Goal: Task Accomplishment & Management: Manage account settings

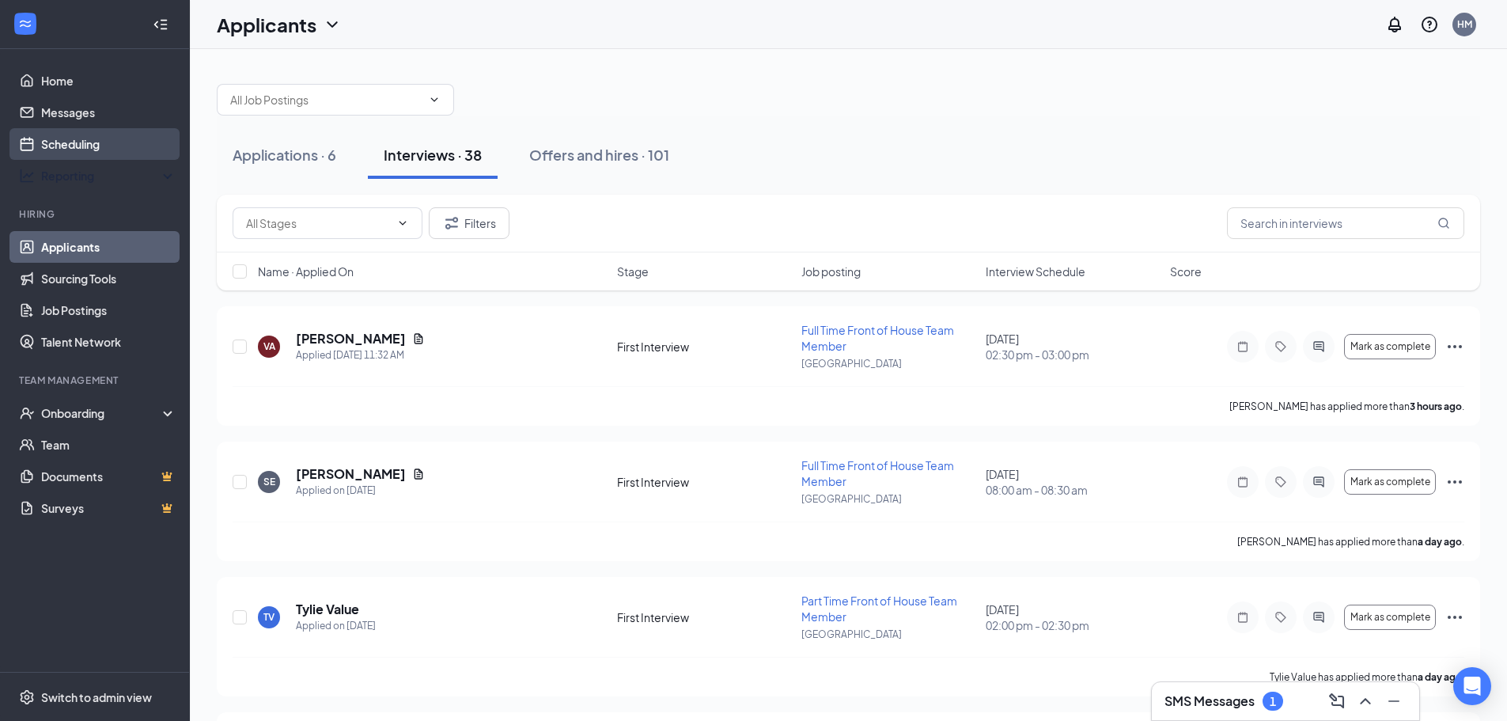
click at [104, 152] on link "Scheduling" at bounding box center [108, 144] width 135 height 32
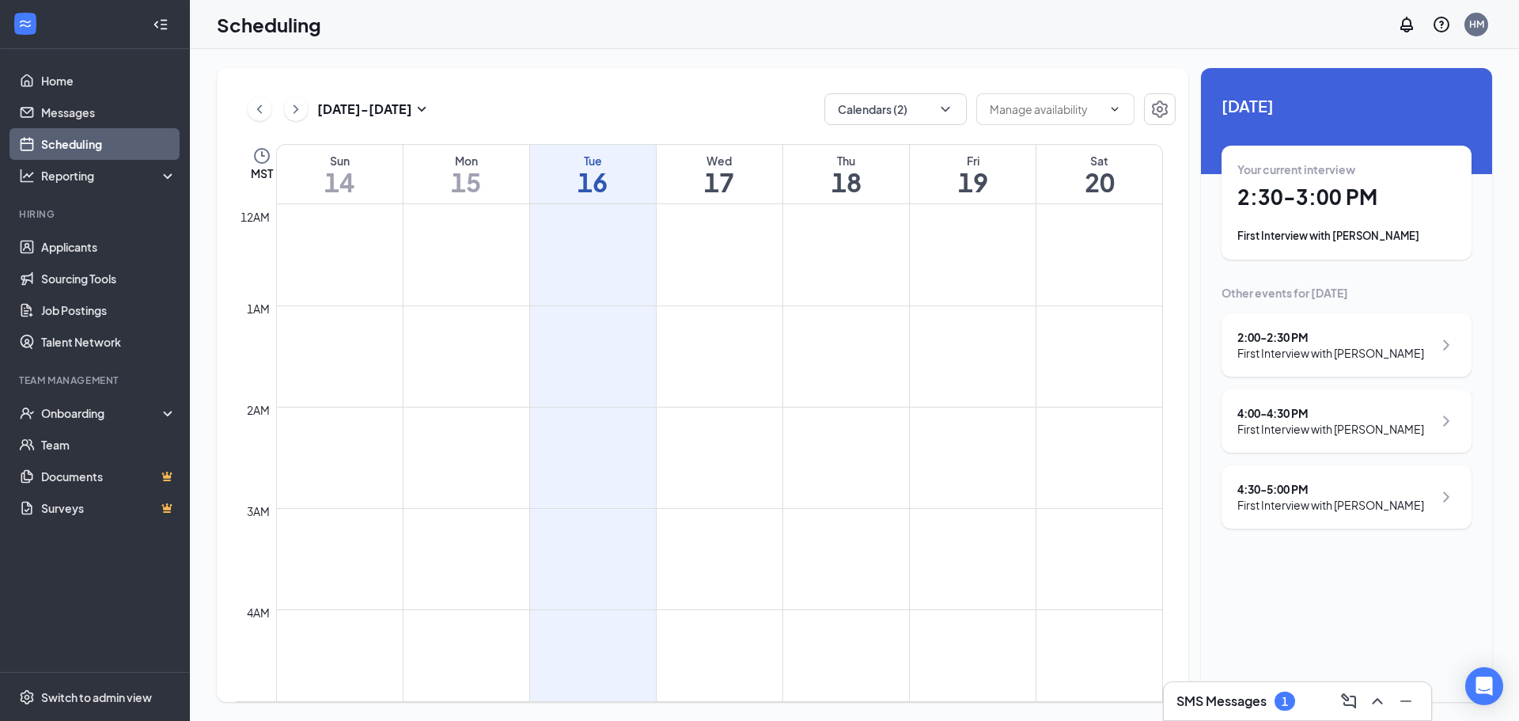
scroll to position [778, 0]
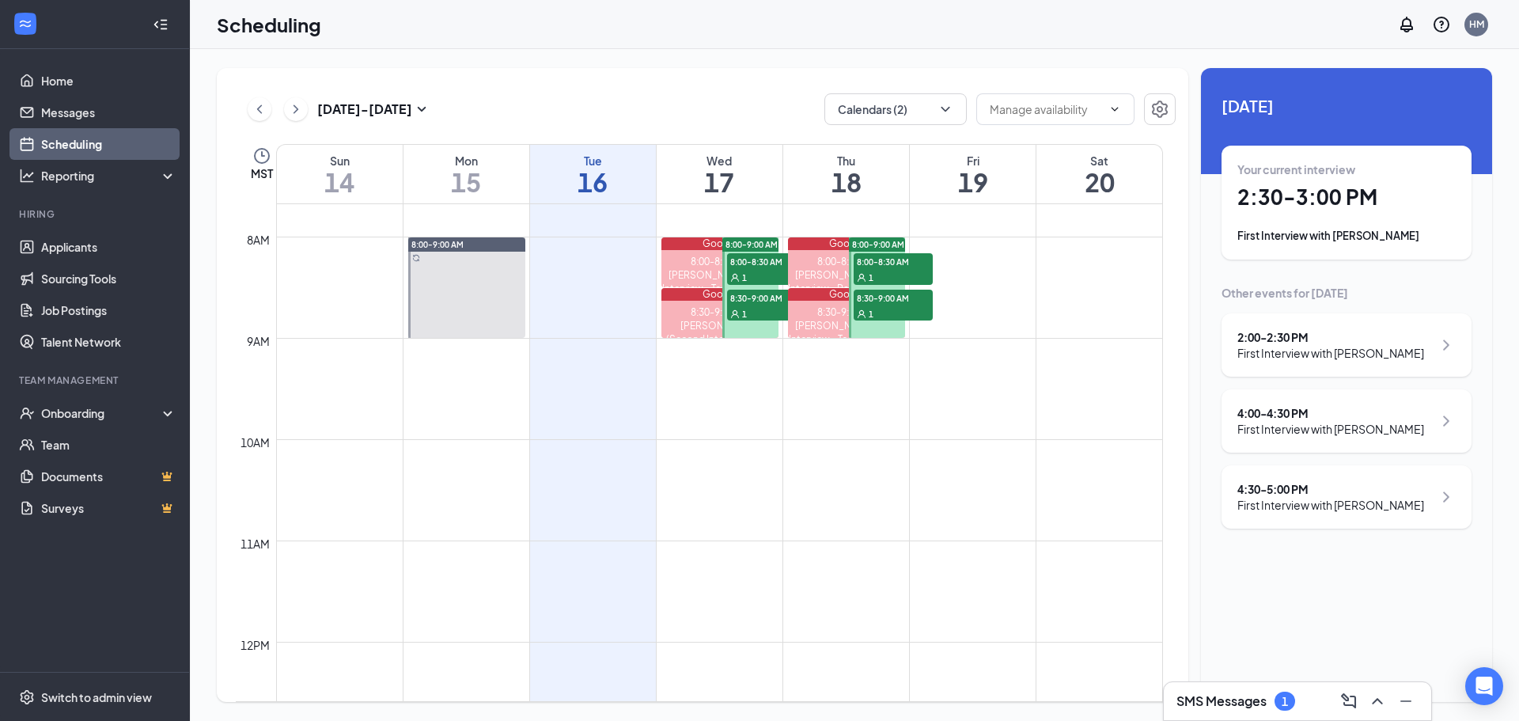
click at [1430, 219] on div "Your current interview 2:30 - 3:00 PM First Interview with [PERSON_NAME]" at bounding box center [1346, 202] width 218 height 82
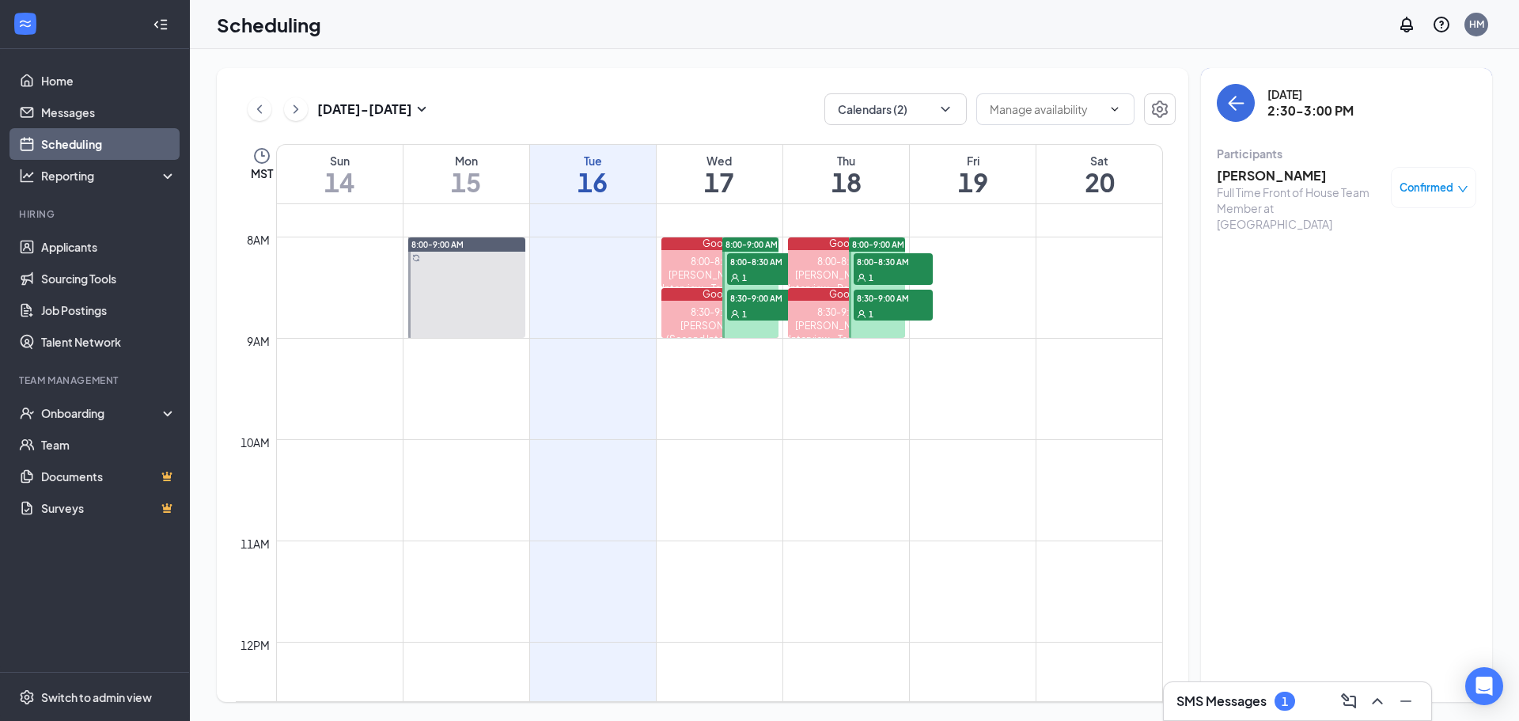
click at [1430, 195] on span "Confirmed" at bounding box center [1426, 188] width 54 height 16
click at [1416, 265] on span "Mark complete" at bounding box center [1382, 265] width 79 height 17
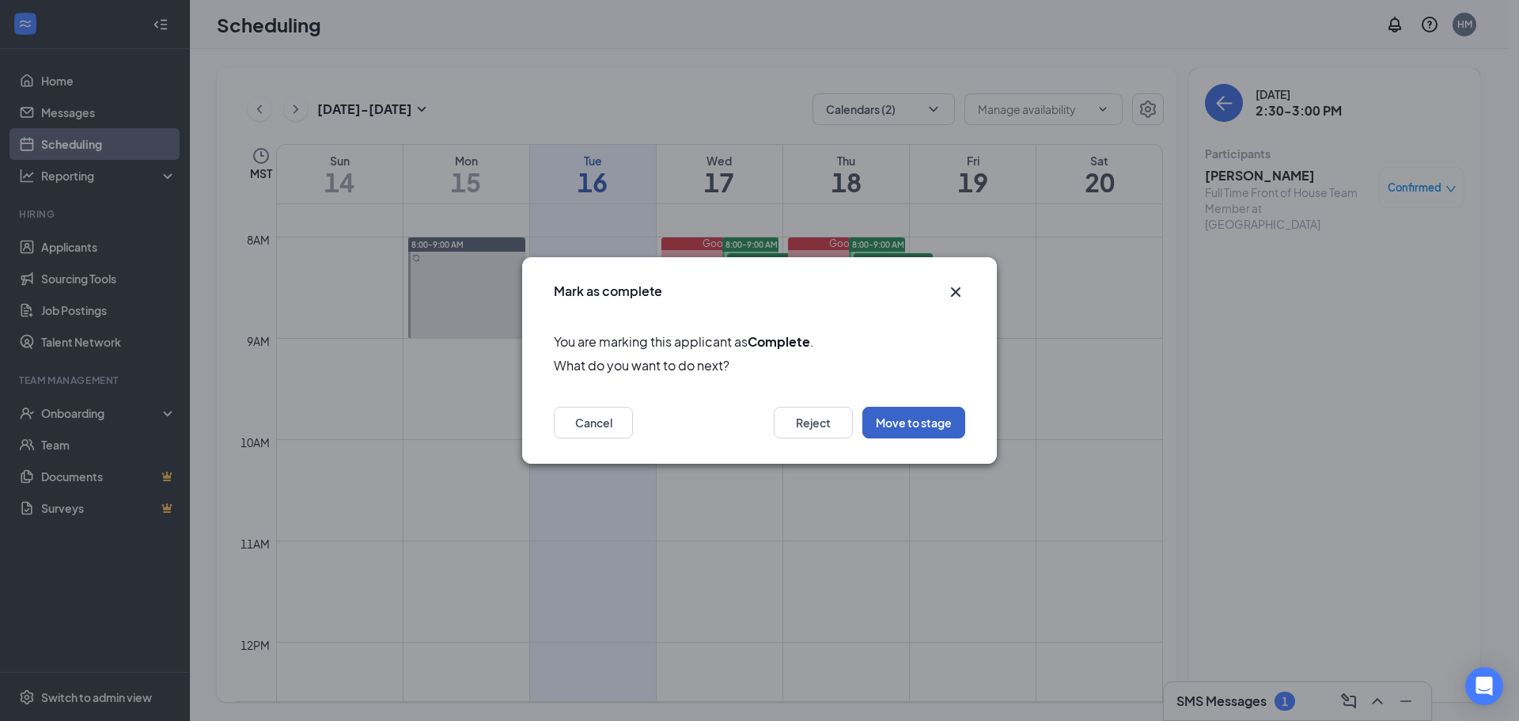
click at [926, 435] on button "Move to stage" at bounding box center [913, 423] width 103 height 32
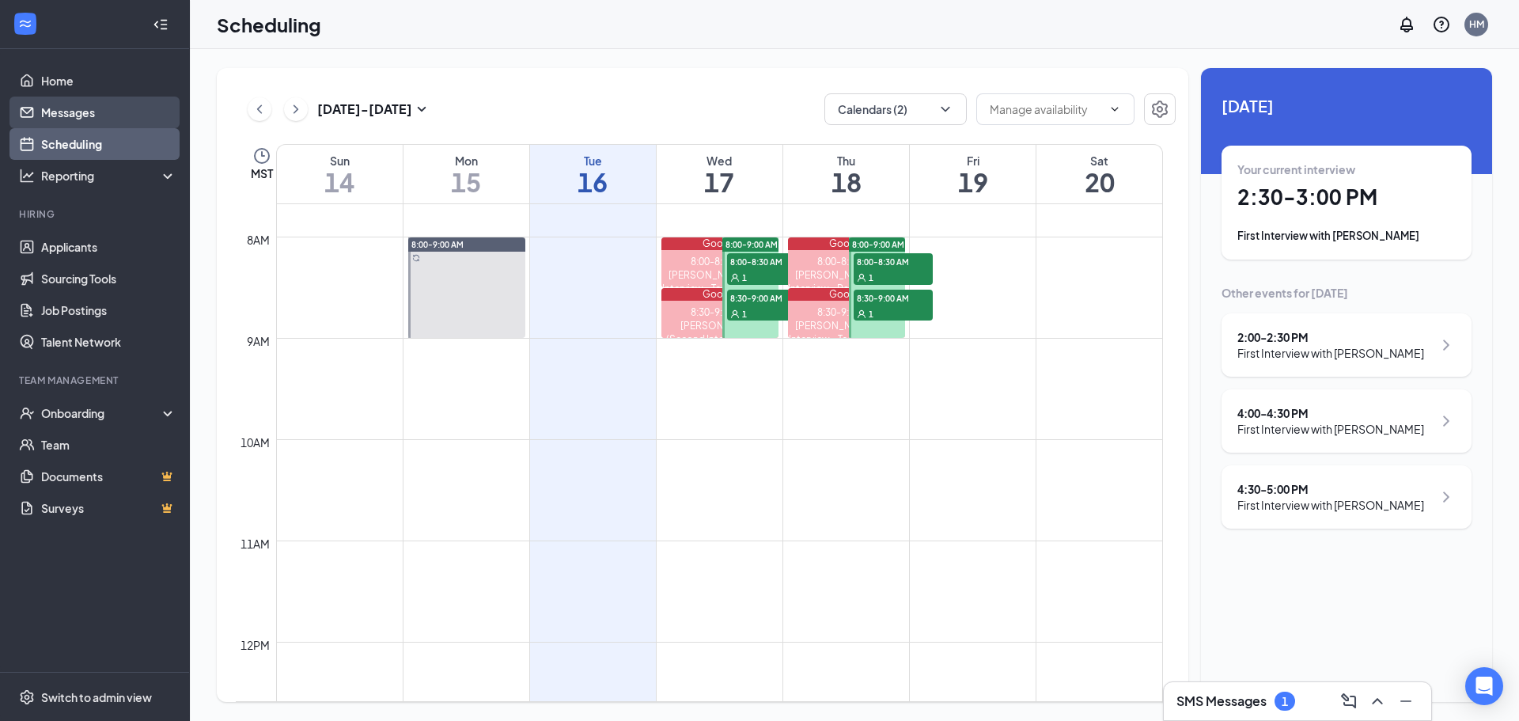
click at [115, 101] on link "Messages" at bounding box center [108, 113] width 135 height 32
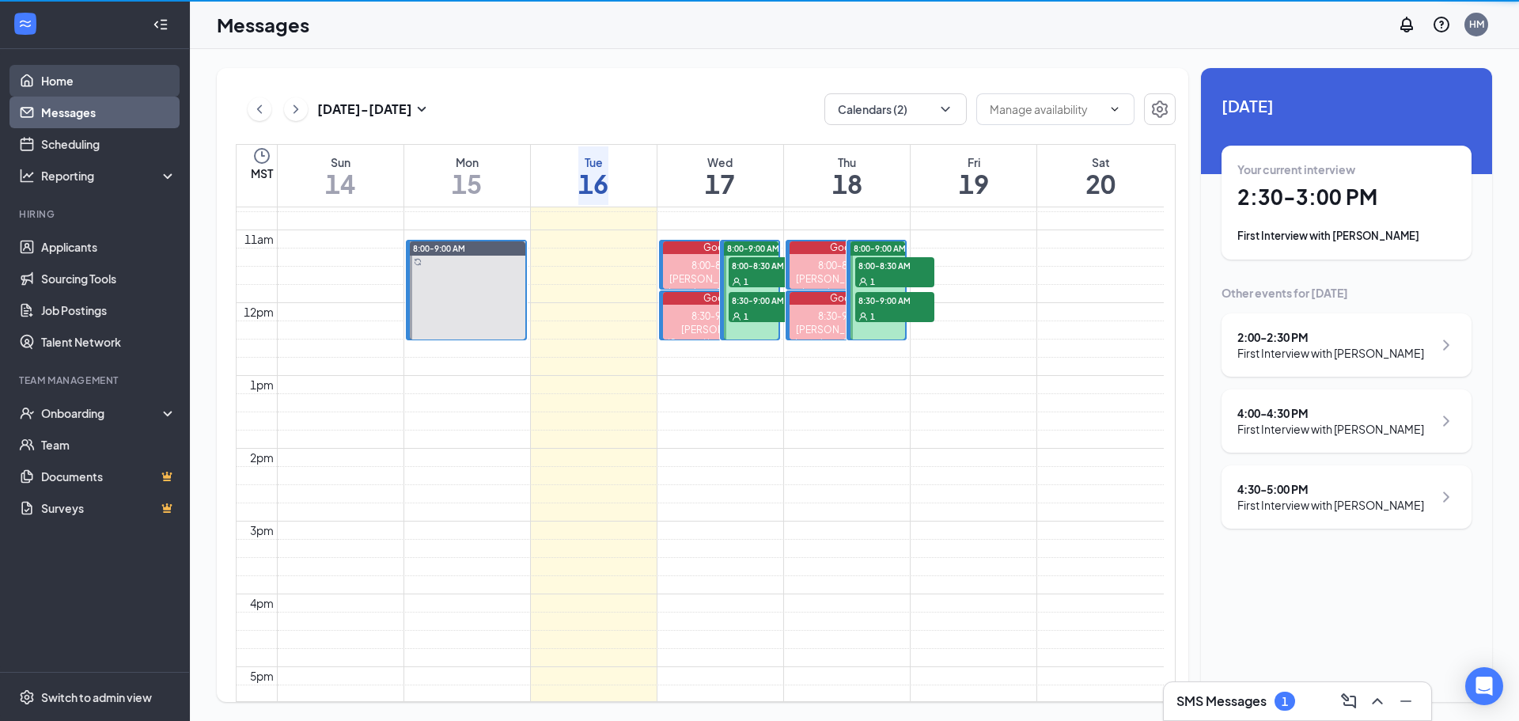
click at [109, 92] on link "Home" at bounding box center [108, 81] width 135 height 32
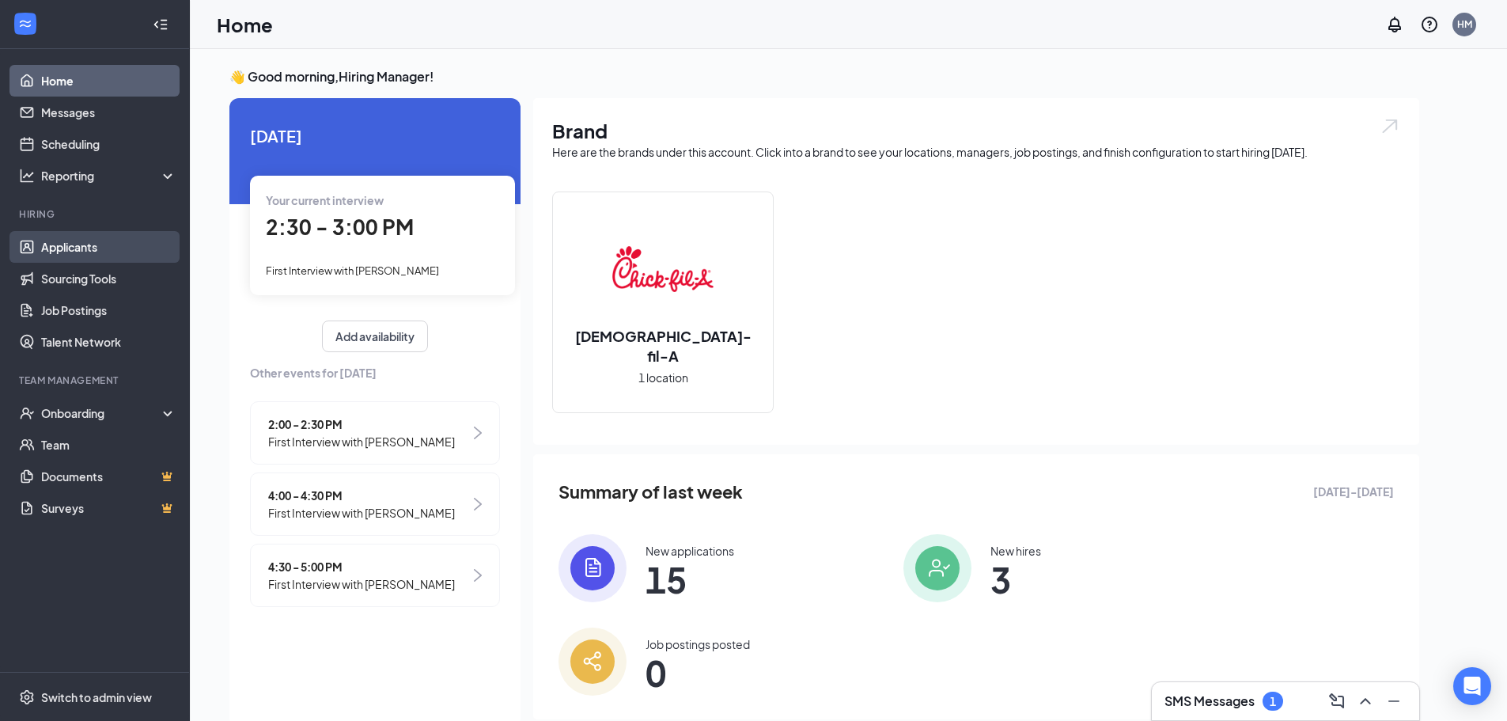
click at [92, 238] on link "Applicants" at bounding box center [108, 247] width 135 height 32
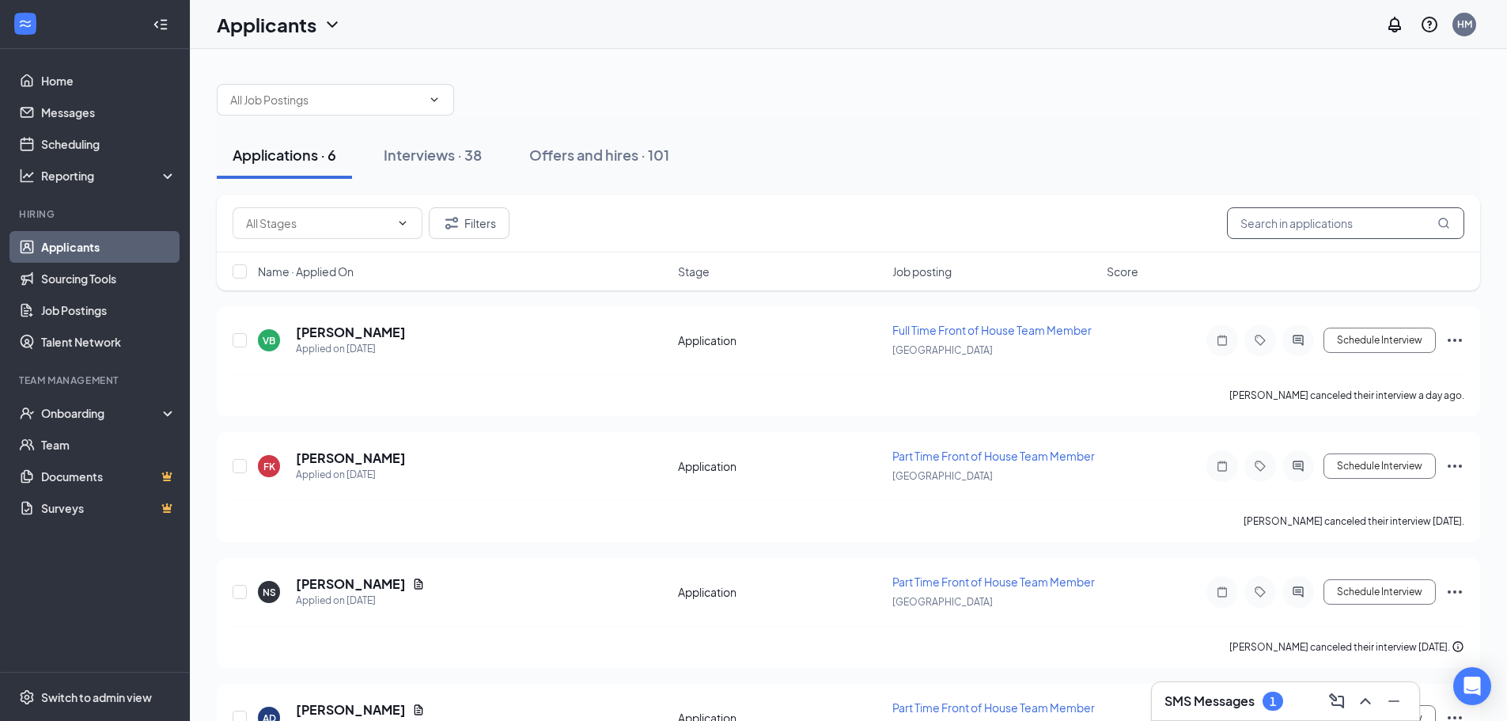
click at [1378, 221] on input "text" at bounding box center [1345, 223] width 237 height 32
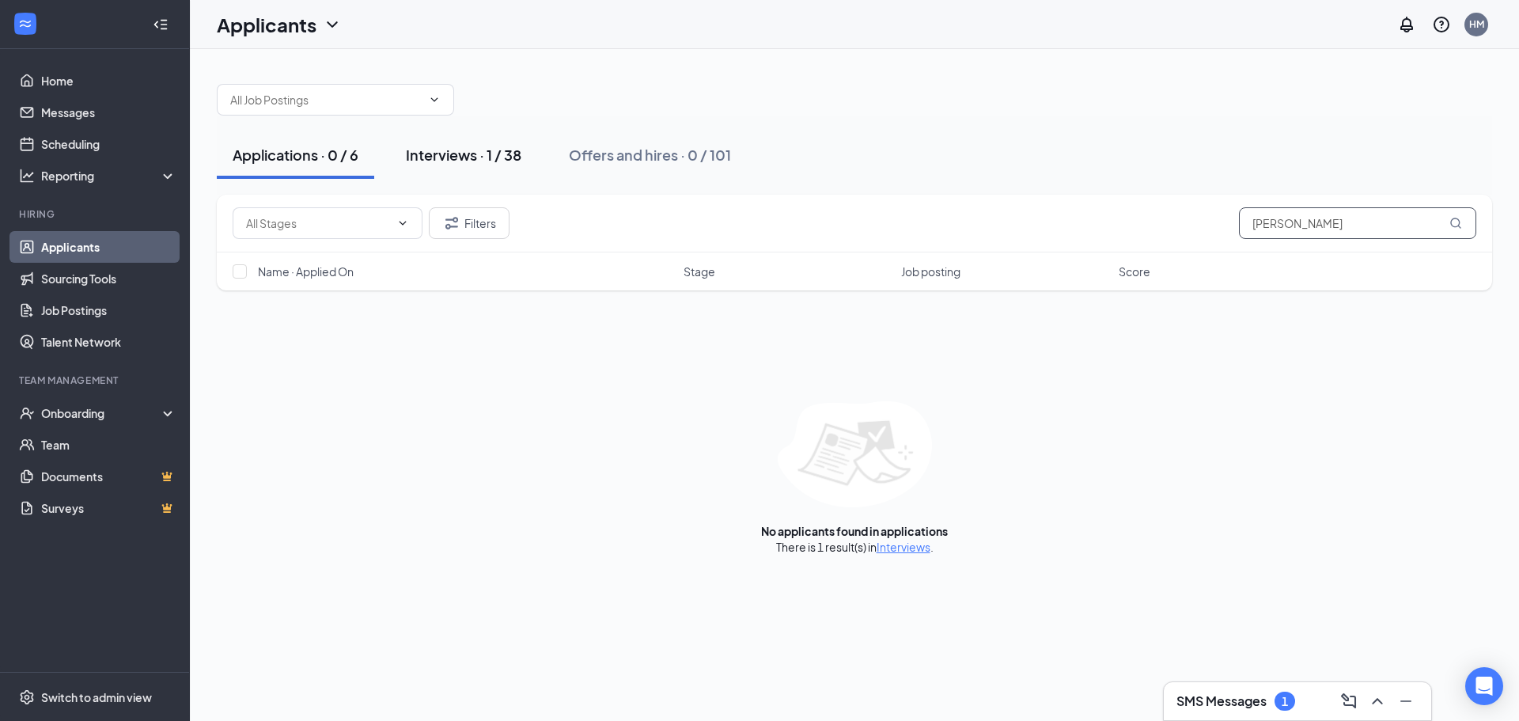
type input "[PERSON_NAME]"
click at [509, 175] on button "Interviews · 1 / 38" at bounding box center [463, 154] width 147 height 47
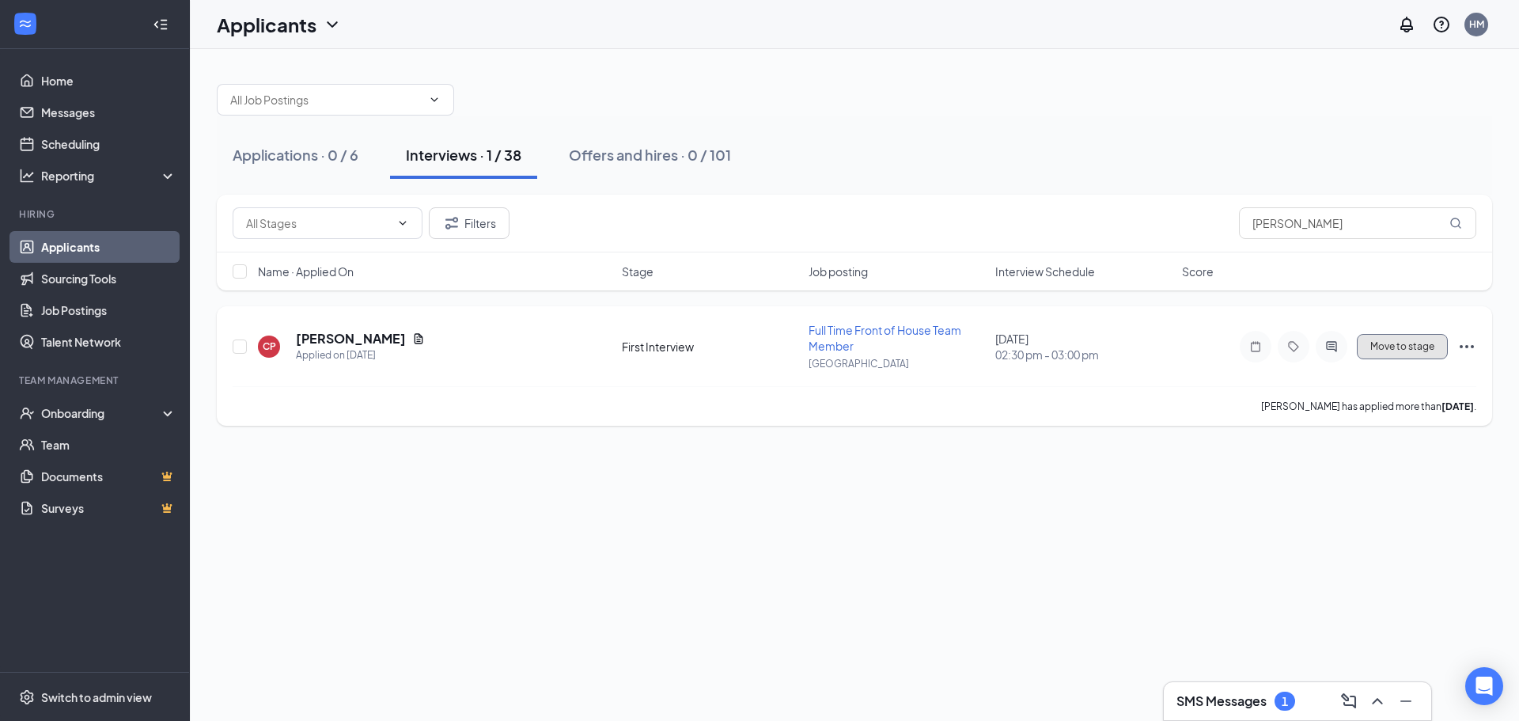
click at [1410, 354] on button "Move to stage" at bounding box center [1402, 346] width 91 height 25
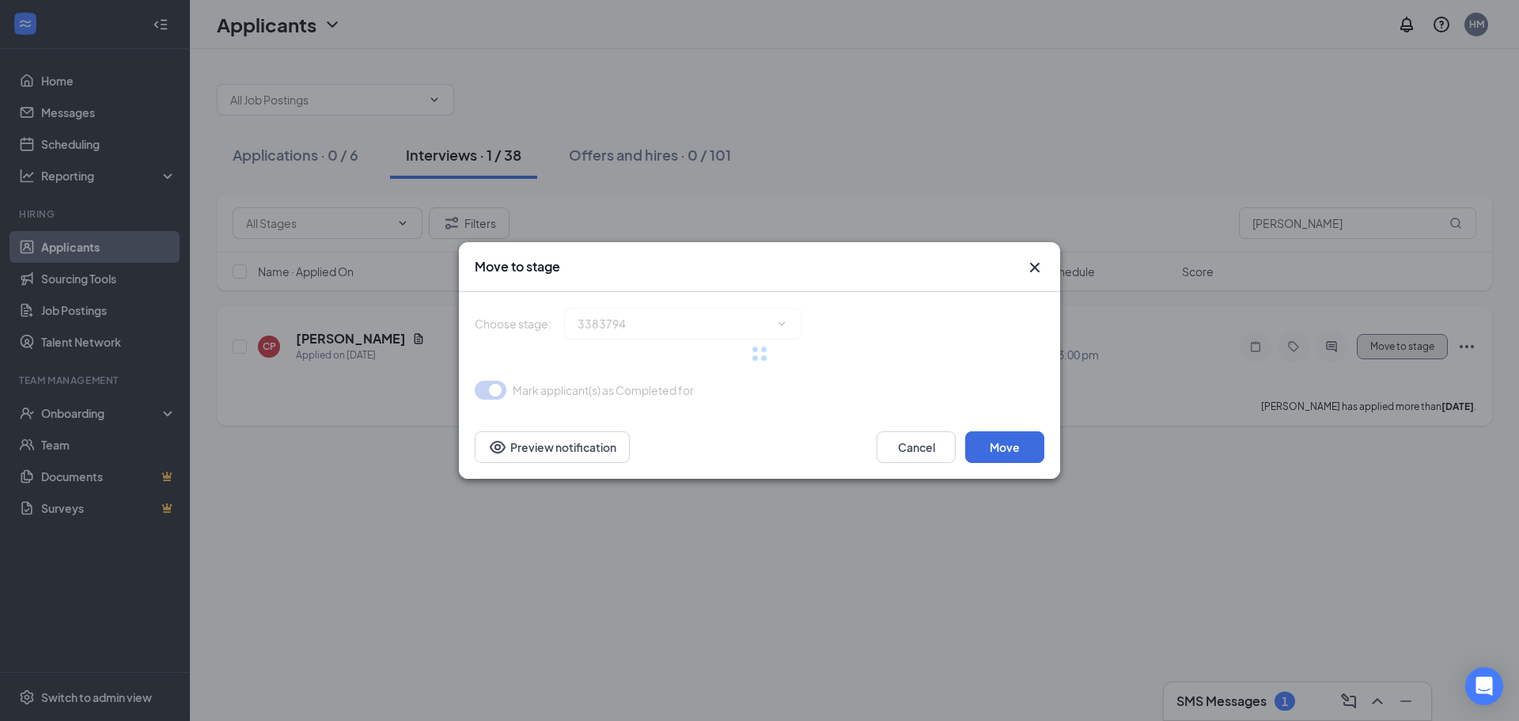
type input "Second Interview (next stage)"
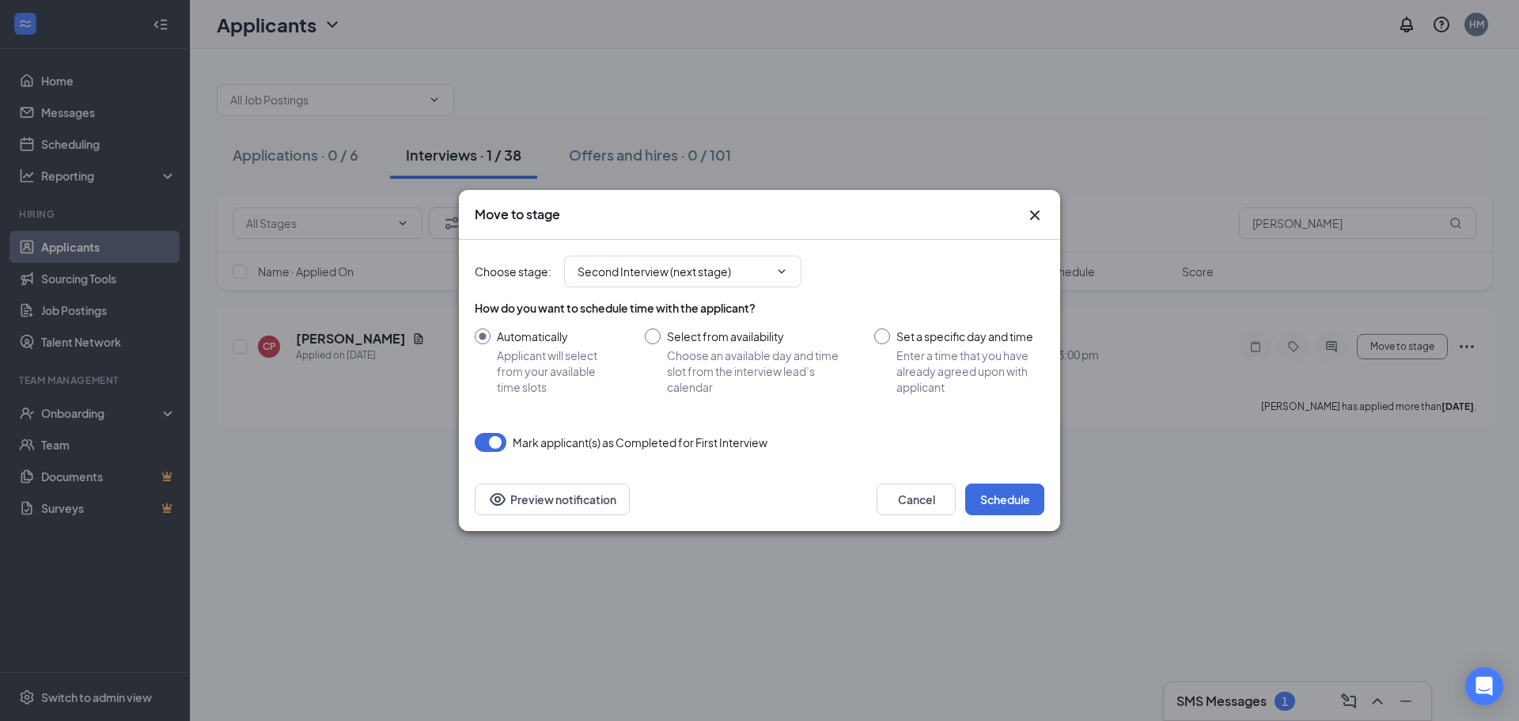
click at [986, 516] on div "Cancel Schedule Preview notification" at bounding box center [759, 498] width 601 height 63
click at [995, 495] on button "Schedule" at bounding box center [1004, 499] width 79 height 32
